Goal: Task Accomplishment & Management: Use online tool/utility

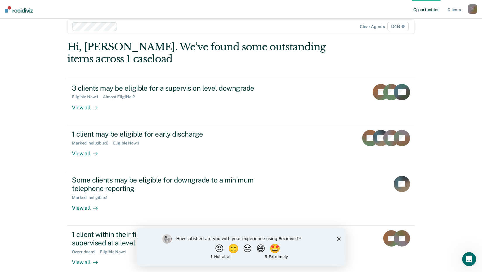
scroll to position [17, 0]
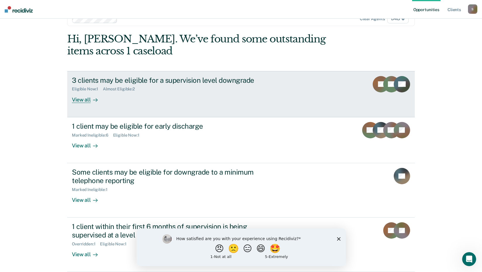
click at [85, 99] on div "View all" at bounding box center [88, 97] width 33 height 11
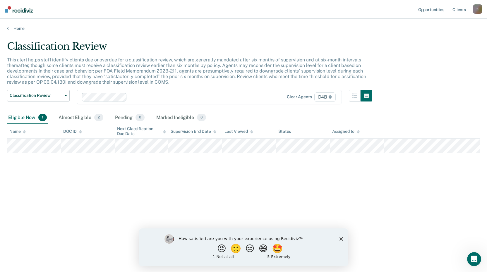
click at [6, 23] on div "Home" at bounding box center [243, 25] width 487 height 12
click at [6, 26] on div "Home" at bounding box center [243, 25] width 487 height 12
click at [9, 28] on link "Home" at bounding box center [243, 28] width 473 height 5
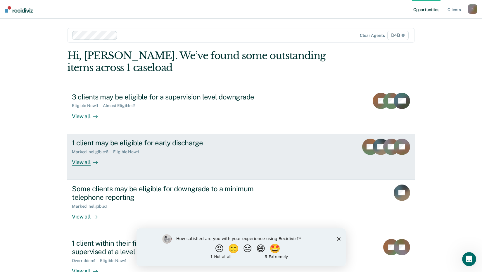
click at [82, 162] on div "View all" at bounding box center [88, 159] width 33 height 11
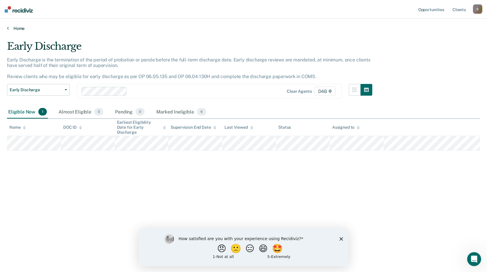
click at [7, 28] on icon at bounding box center [8, 28] width 2 height 5
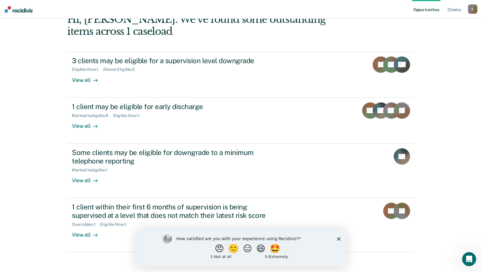
scroll to position [40, 0]
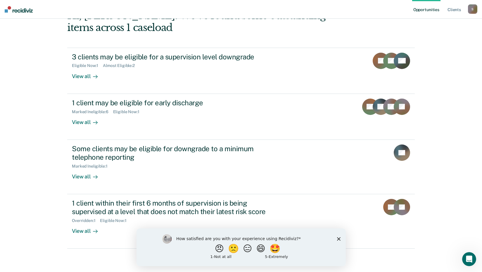
click at [339, 236] on div "How satisfied are you with your experience using Recidiviz? 😠 🙁 😑 😄 🤩 1 - Not a…" at bounding box center [240, 247] width 209 height 38
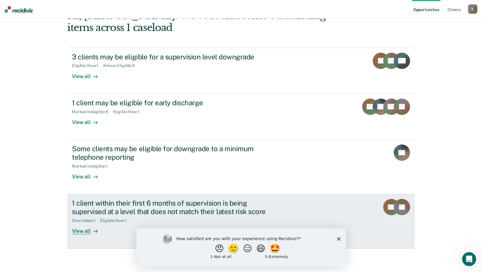
click at [80, 231] on div "View all" at bounding box center [88, 228] width 33 height 11
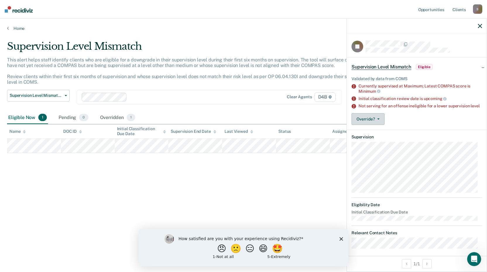
click at [379, 120] on icon "button" at bounding box center [378, 118] width 2 height 1
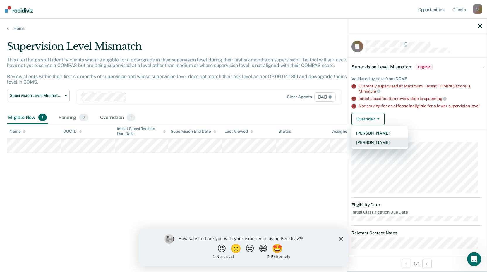
click at [375, 147] on button "[PERSON_NAME]" at bounding box center [379, 142] width 56 height 9
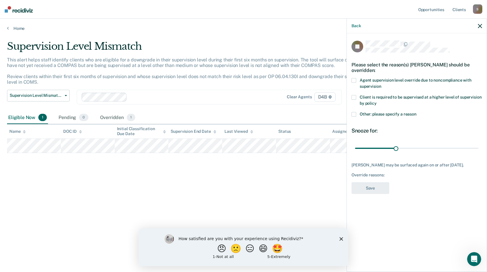
click at [355, 114] on span at bounding box center [353, 114] width 5 height 5
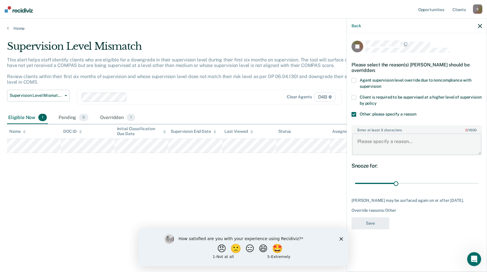
click at [376, 139] on textarea "Enter at least 3 characters 0 / 1600" at bounding box center [416, 144] width 129 height 22
type textarea "on probation for a SO"
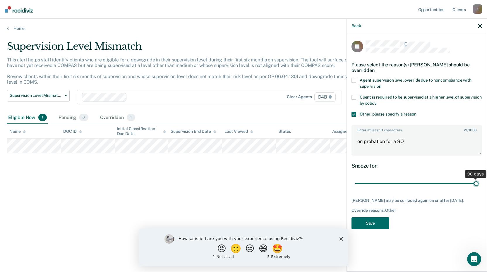
drag, startPoint x: 396, startPoint y: 184, endPoint x: 492, endPoint y: 186, distance: 96.2
type input "90"
click at [478, 186] on input "range" at bounding box center [416, 183] width 123 height 10
click at [326, 144] on body "Looks like you’re using Internet Explorer 11. For faster loading and a better e…" at bounding box center [243, 136] width 487 height 272
click at [386, 146] on textarea "SO" at bounding box center [416, 144] width 129 height 22
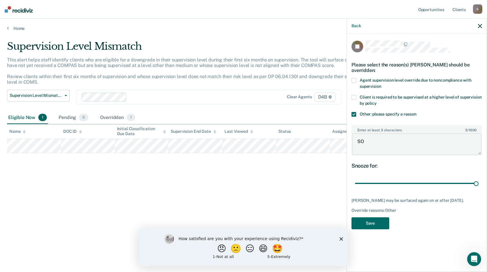
type textarea "SO"
click at [369, 215] on div "JB Please select the reason(s) [PERSON_NAME] should be overridden: Agent superv…" at bounding box center [416, 136] width 130 height 192
click at [368, 223] on button "Save" at bounding box center [370, 223] width 38 height 12
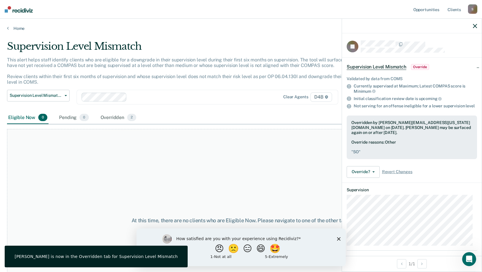
click at [475, 24] on div at bounding box center [412, 26] width 140 height 15
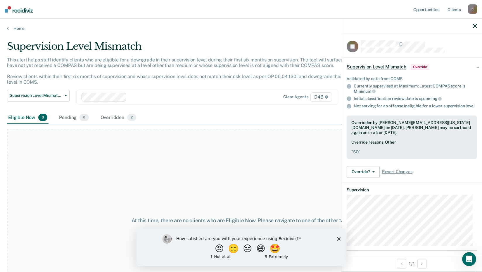
click at [474, 28] on div at bounding box center [412, 26] width 140 height 15
drag, startPoint x: 475, startPoint y: 27, endPoint x: 469, endPoint y: 15, distance: 12.4
click at [474, 26] on icon "button" at bounding box center [475, 26] width 4 height 4
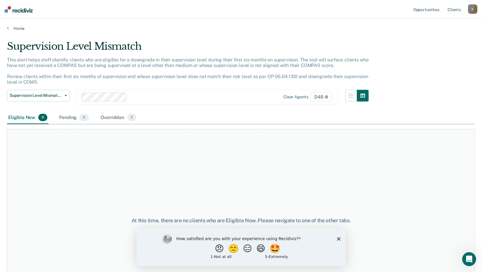
click at [471, 10] on div "S" at bounding box center [472, 8] width 9 height 9
click at [433, 40] on link "Log Out" at bounding box center [449, 38] width 47 height 5
